Goal: Navigation & Orientation: Find specific page/section

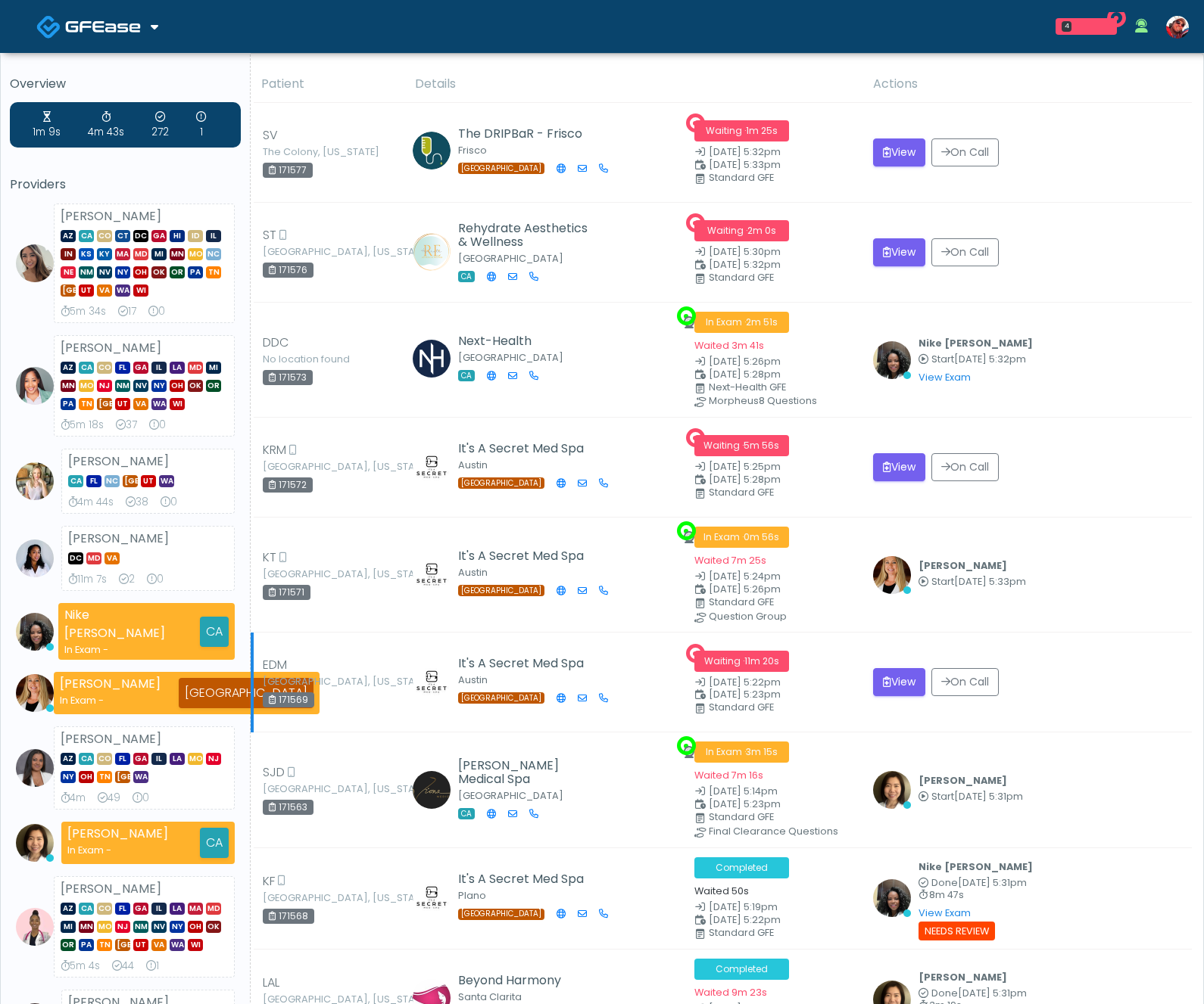
click at [297, 695] on div "171569" at bounding box center [288, 700] width 52 height 15
click at [1109, 443] on td "View On Call" at bounding box center [1027, 468] width 328 height 100
click at [1138, 577] on div "Meagan Petrek Start Sep 19, 5:33pm View Exam | Unreview" at bounding box center [1027, 575] width 310 height 38
click at [129, 27] on img at bounding box center [103, 26] width 76 height 15
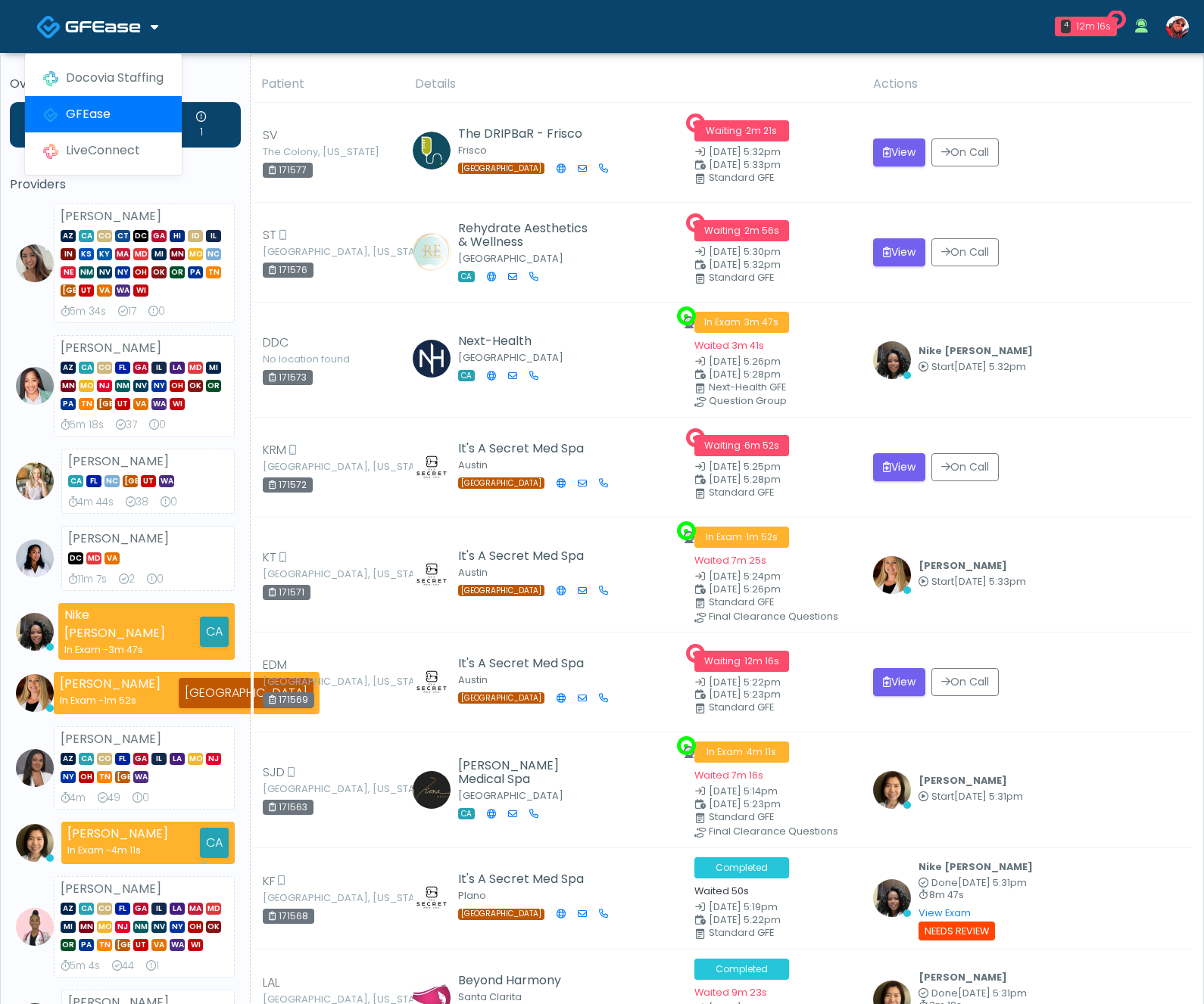
click at [114, 76] on link "Docovia Staffing" at bounding box center [103, 78] width 157 height 36
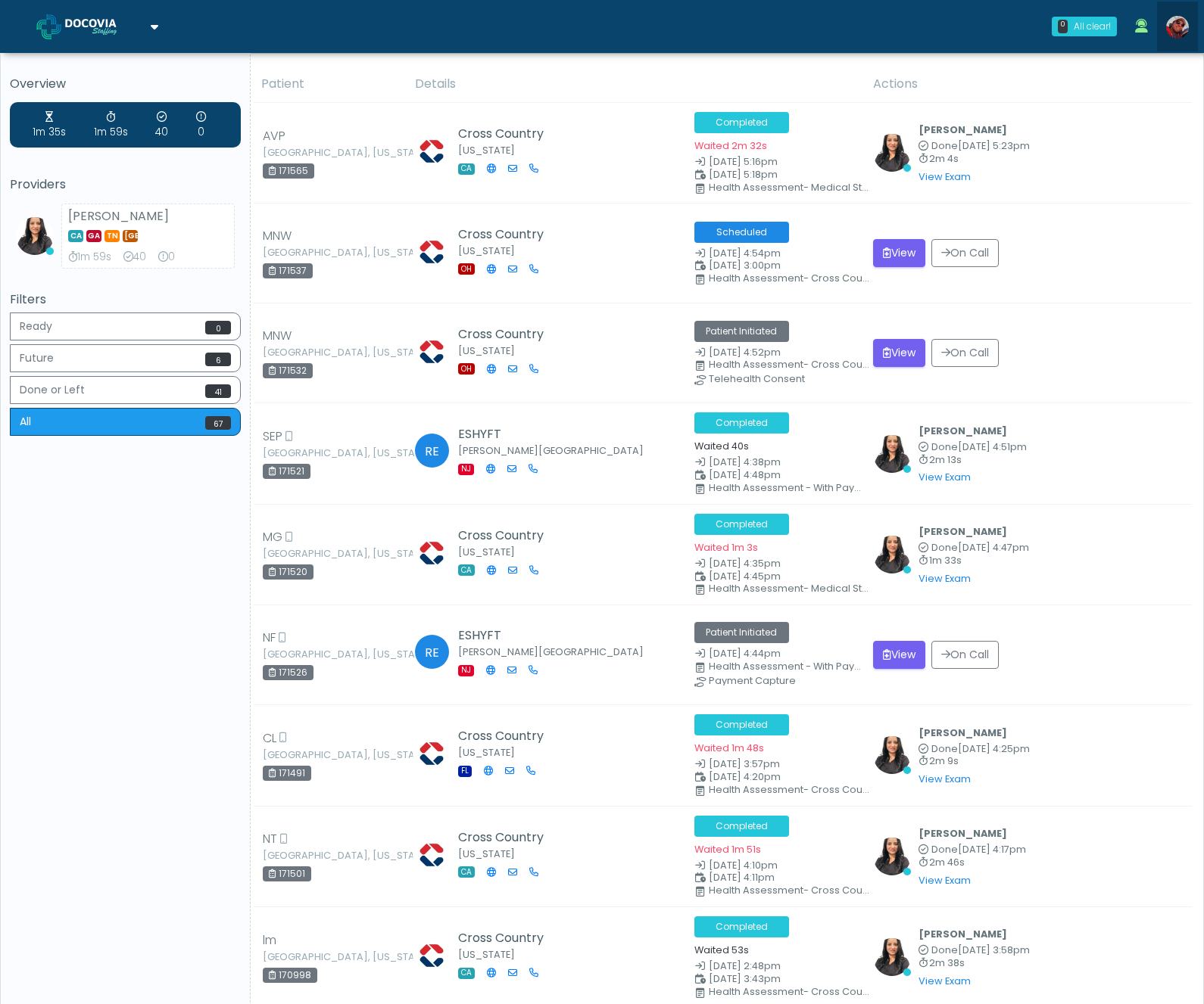
click at [1171, 24] on img at bounding box center [1177, 27] width 23 height 23
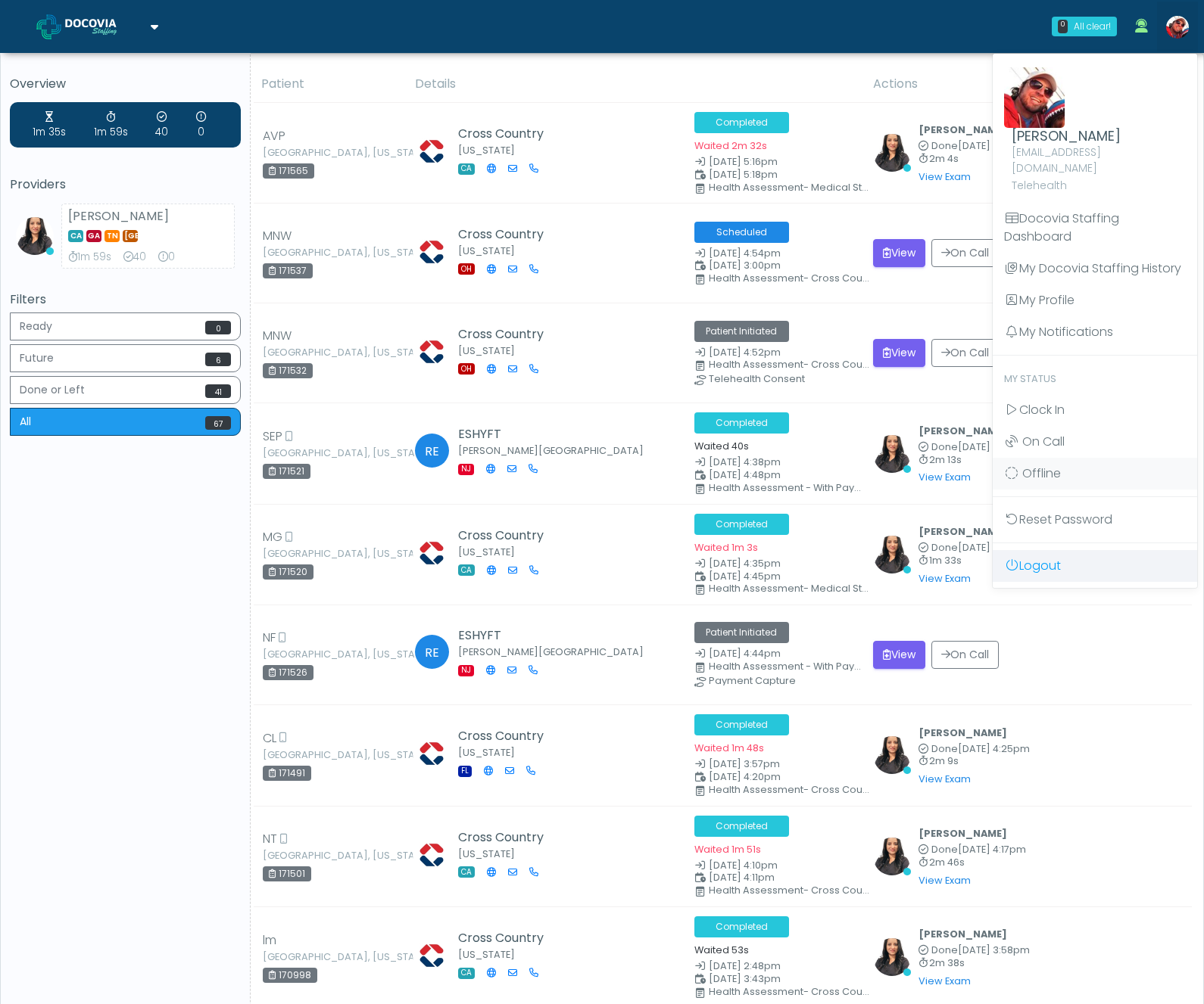
click at [1055, 552] on link "Logout" at bounding box center [1094, 566] width 204 height 32
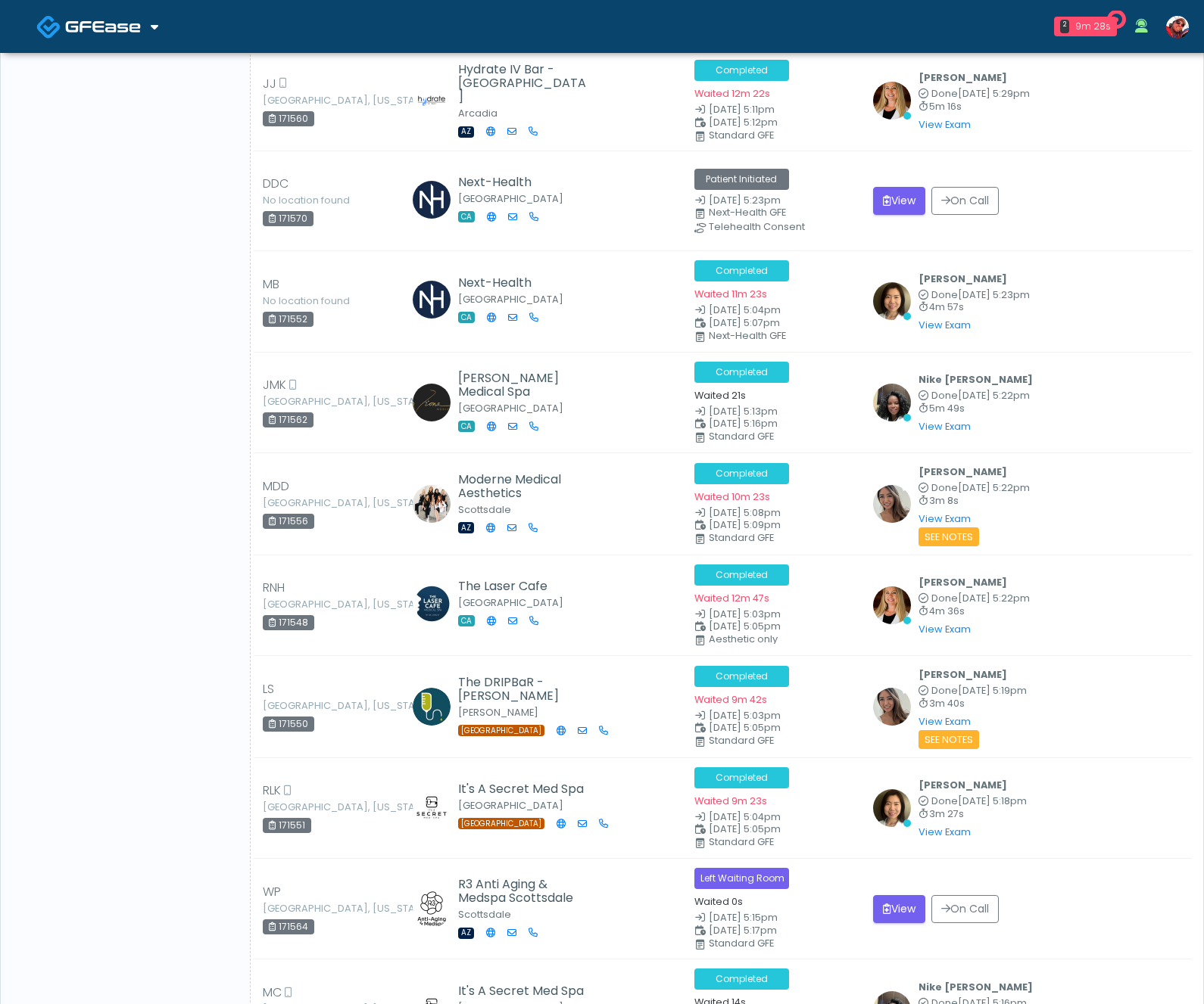
scroll to position [1711, 0]
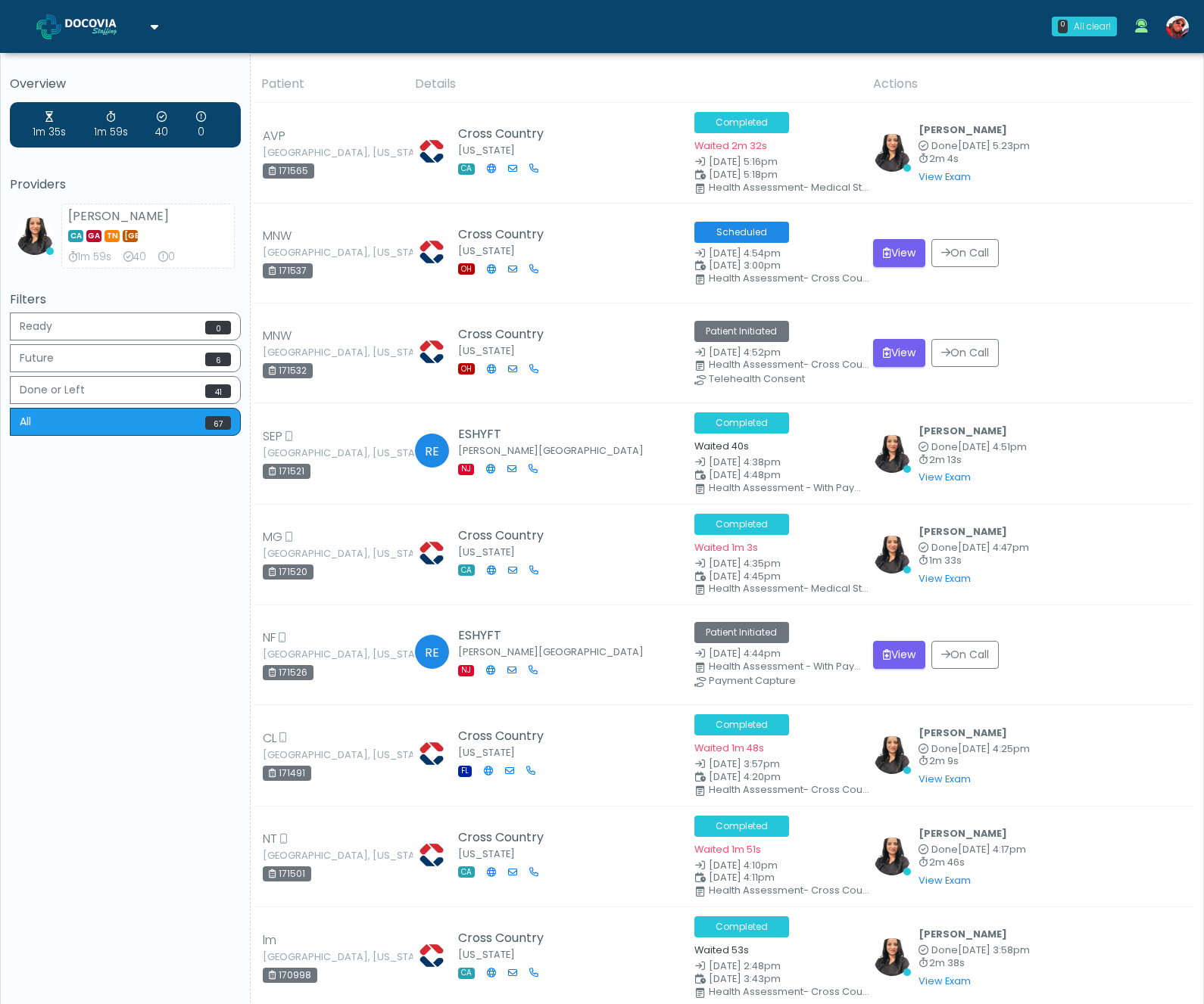
click at [98, 34] on span at bounding box center [105, 25] width 80 height 21
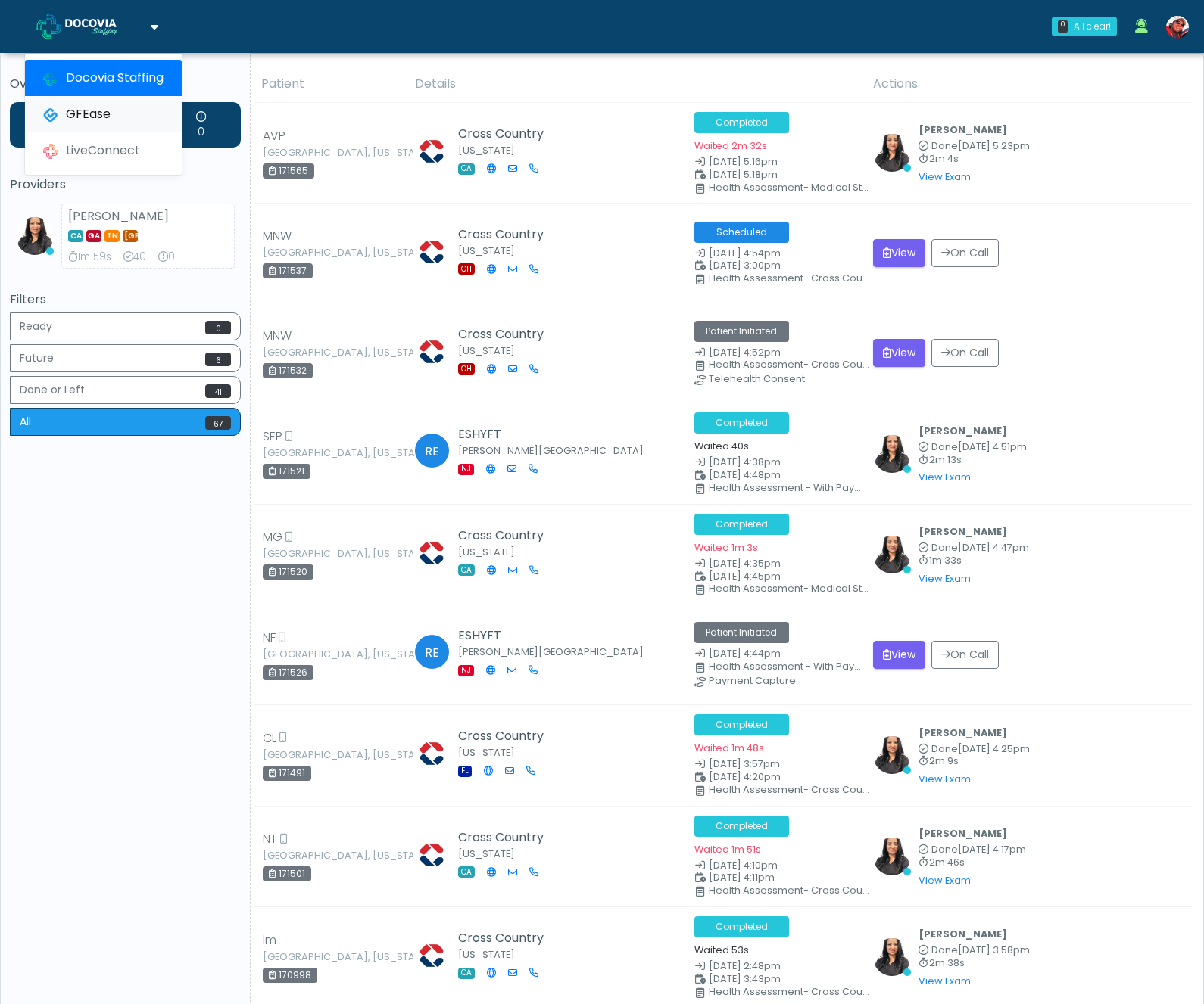
click at [119, 110] on link "GFEase" at bounding box center [103, 114] width 157 height 36
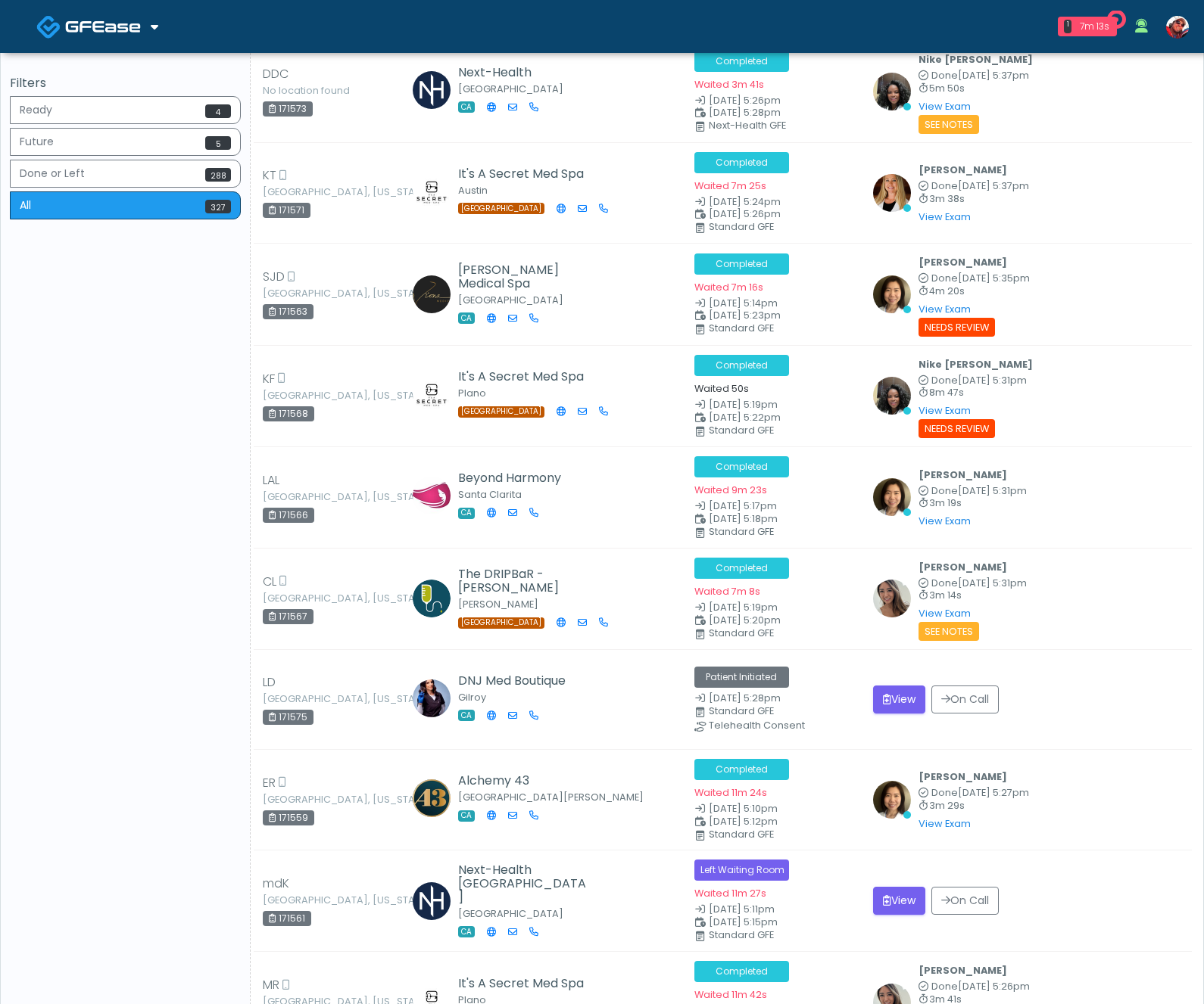
scroll to position [1176, 0]
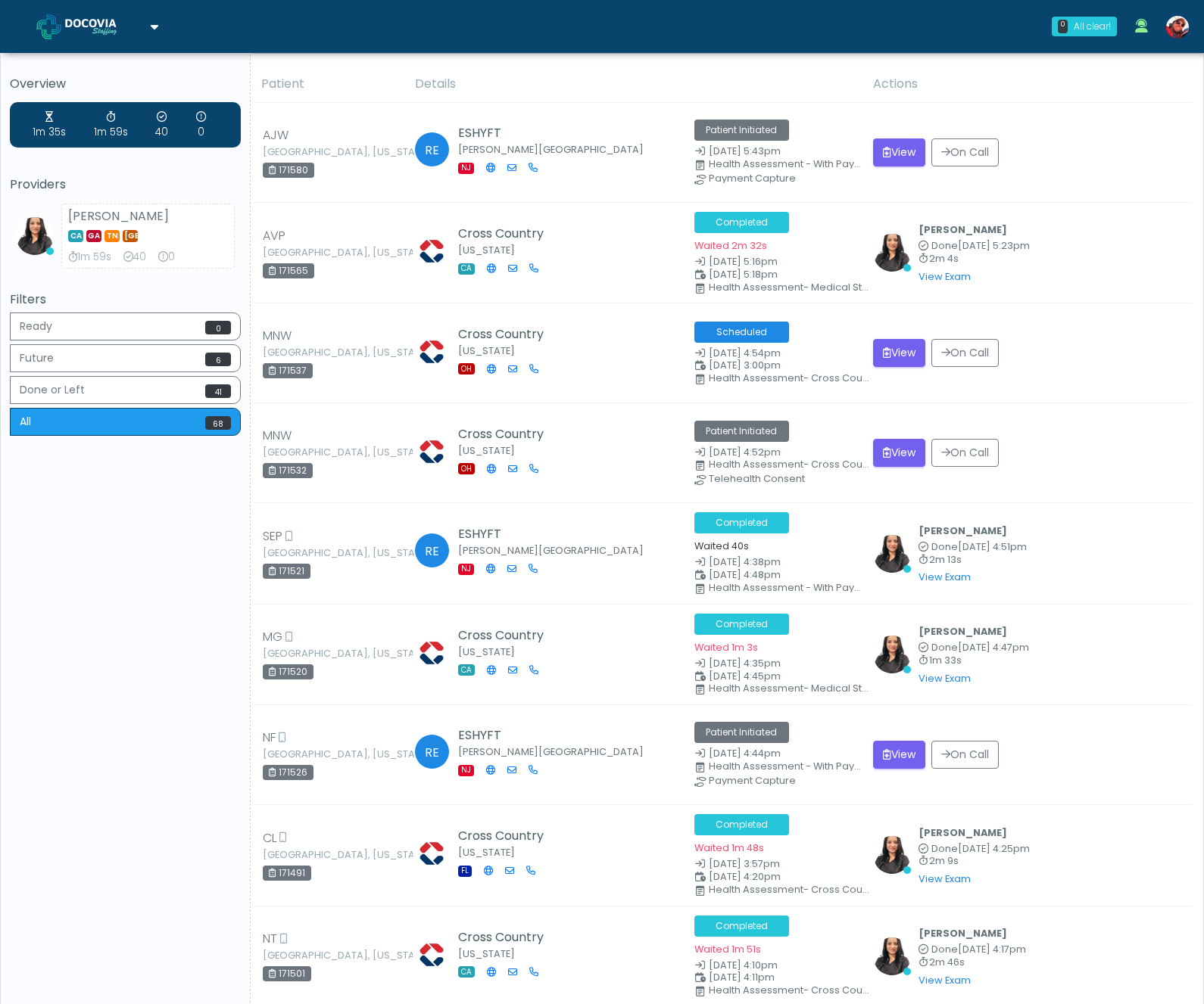
click at [117, 34] on img at bounding box center [103, 26] width 76 height 15
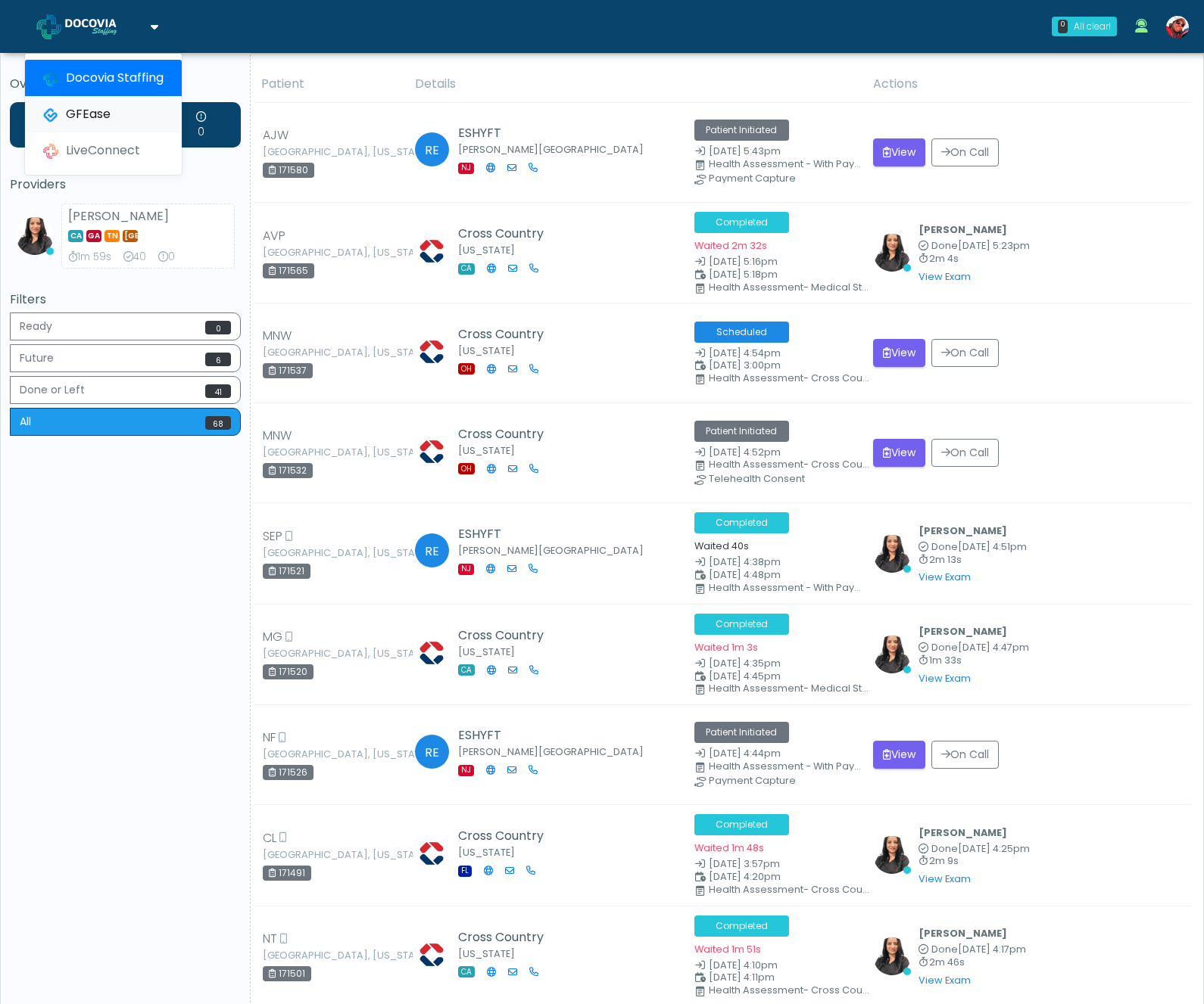
click at [119, 121] on link "GFEase" at bounding box center [103, 114] width 157 height 36
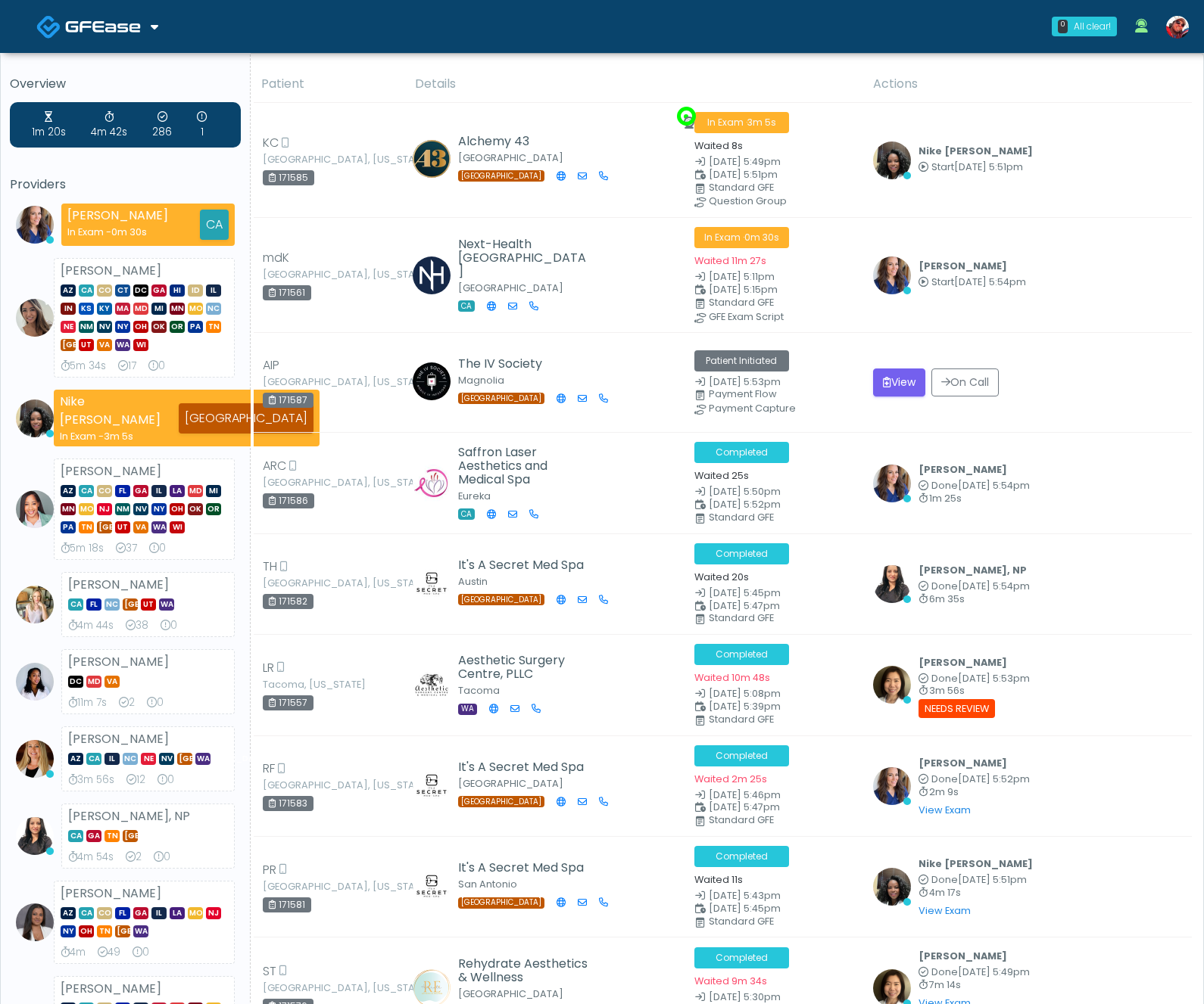
click at [144, 27] on span at bounding box center [105, 25] width 80 height 21
click at [134, 73] on link "Docovia Staffing" at bounding box center [103, 78] width 157 height 36
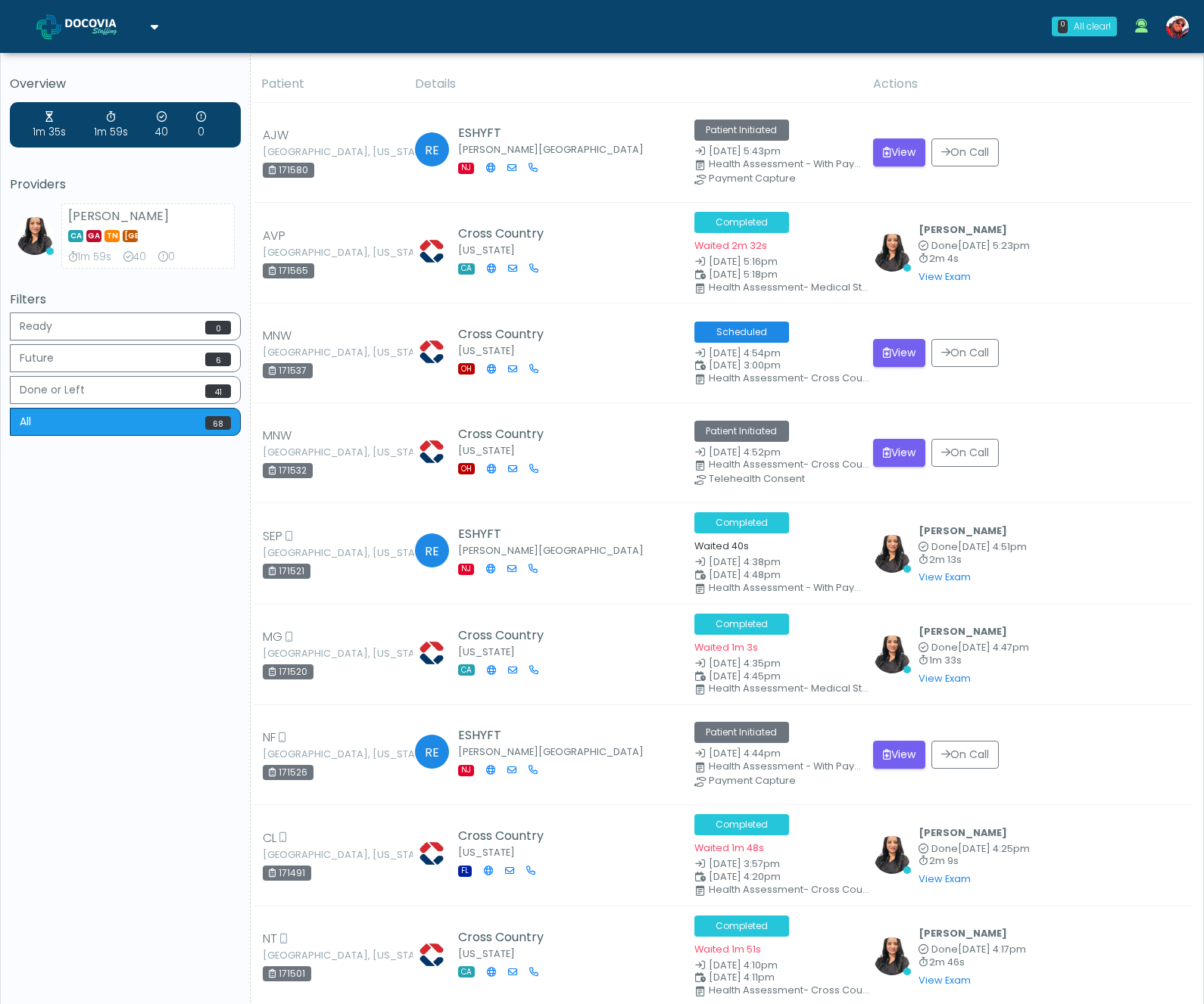
click at [106, 26] on img at bounding box center [103, 26] width 76 height 15
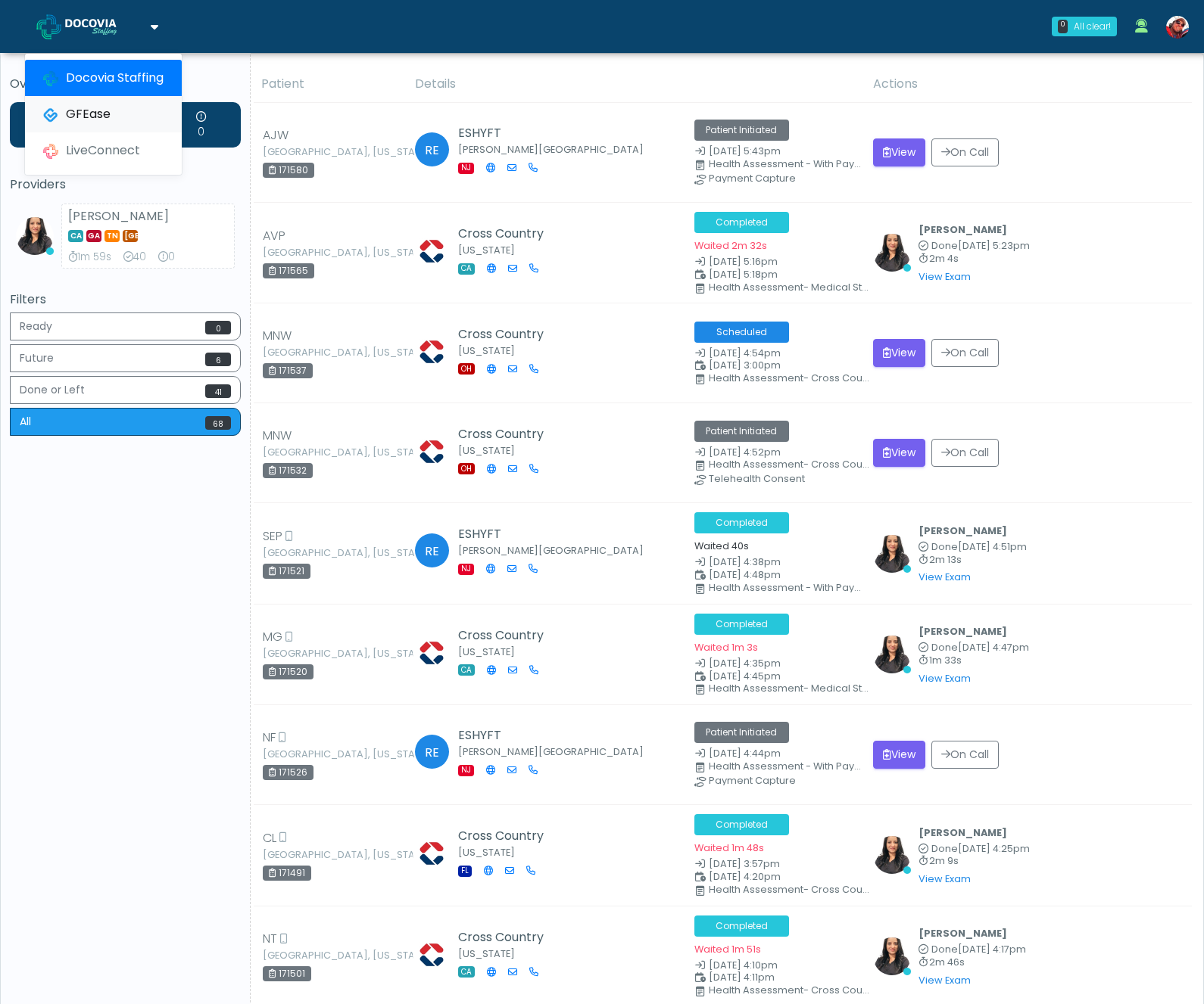
click at [115, 109] on link "GFEase" at bounding box center [103, 114] width 157 height 36
